Goal: Navigation & Orientation: Go to known website

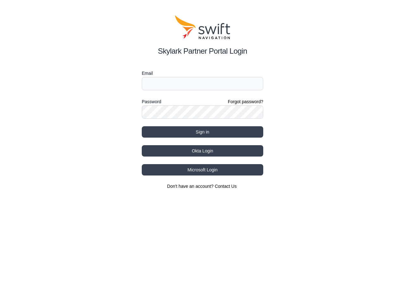
click at [202, 102] on div "Password Forgot password?" at bounding box center [202, 102] width 121 height 8
click at [202, 73] on label "Email" at bounding box center [202, 74] width 121 height 8
click at [151, 102] on label "Password" at bounding box center [151, 102] width 19 height 8
click at [202, 132] on button "Sign in" at bounding box center [202, 131] width 121 height 11
click at [202, 151] on button "Okta Login" at bounding box center [202, 150] width 121 height 11
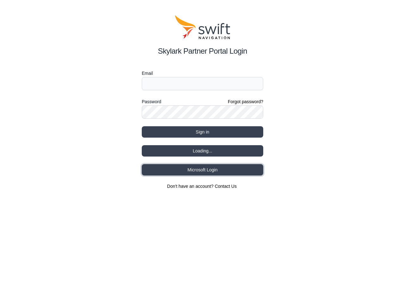
click at [202, 170] on button "Microsoft Login" at bounding box center [202, 169] width 121 height 11
